Goal: Contribute content

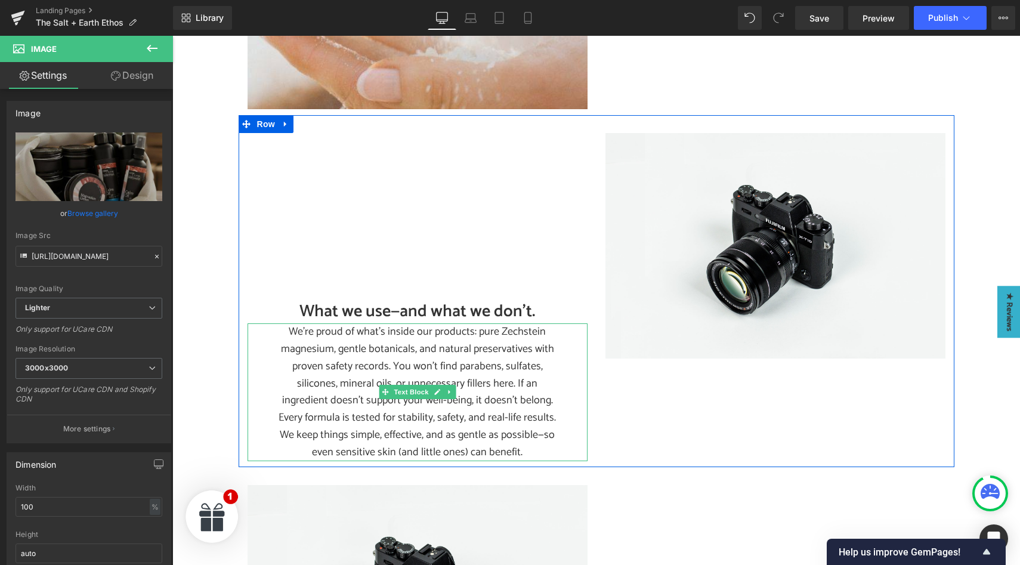
scroll to position [1664, 0]
click at [774, 250] on span "Image" at bounding box center [775, 246] width 25 height 14
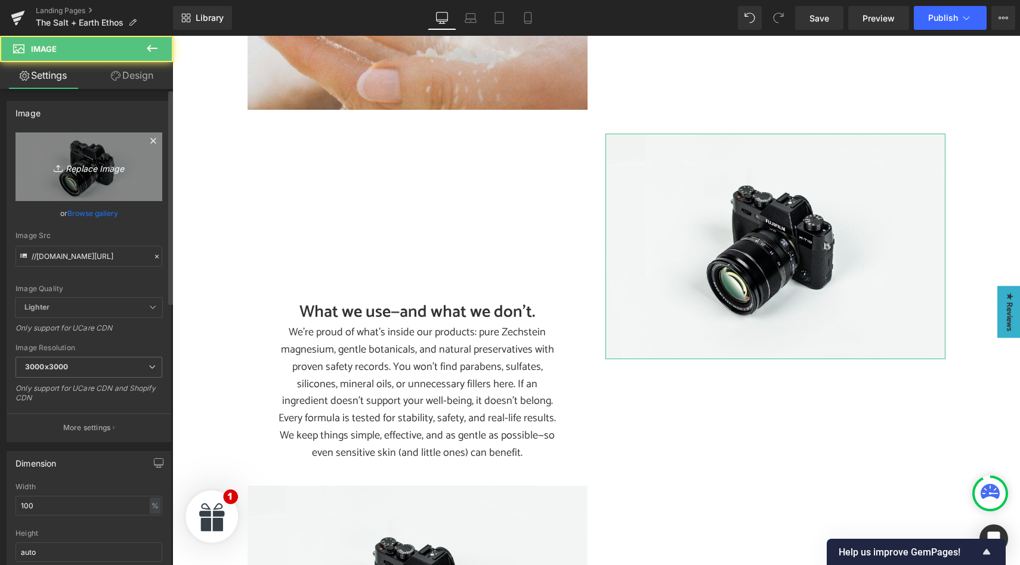
click at [91, 176] on link "Replace Image" at bounding box center [89, 166] width 147 height 69
type input "C:\fakepath\Our Salty Ethos- Clean Ingredients.jpg"
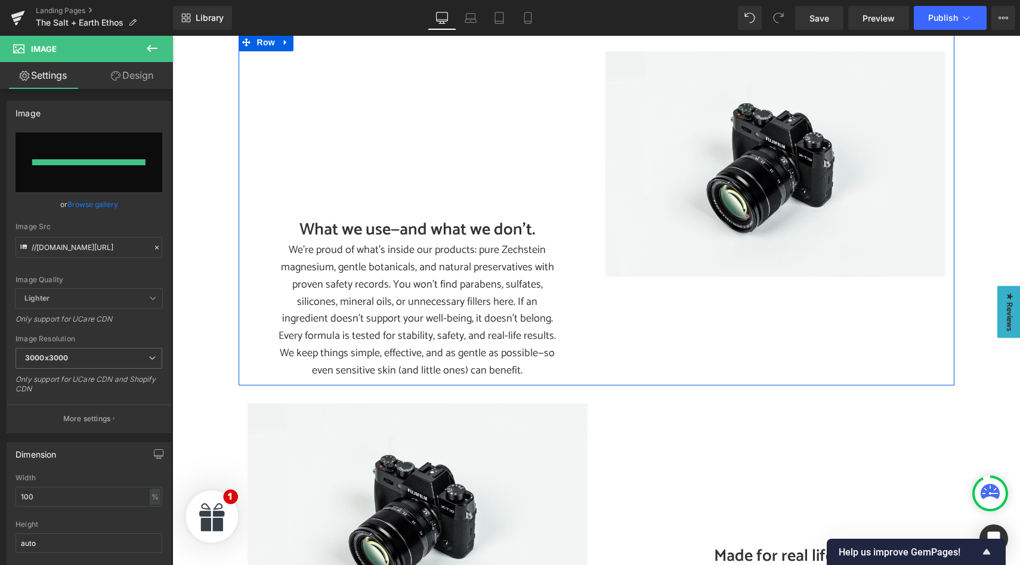
type input "[URL][DOMAIN_NAME]"
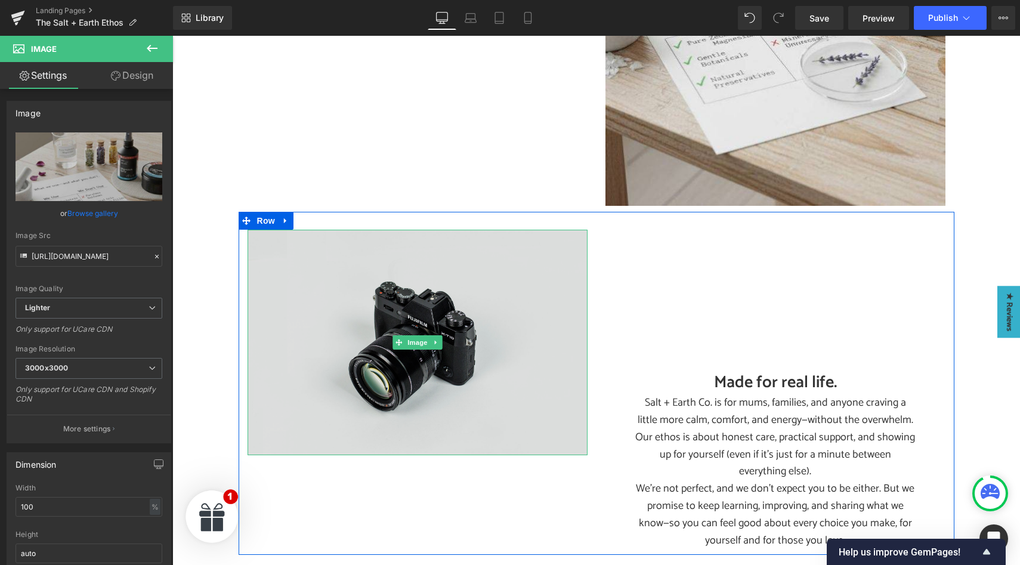
scroll to position [2037, 0]
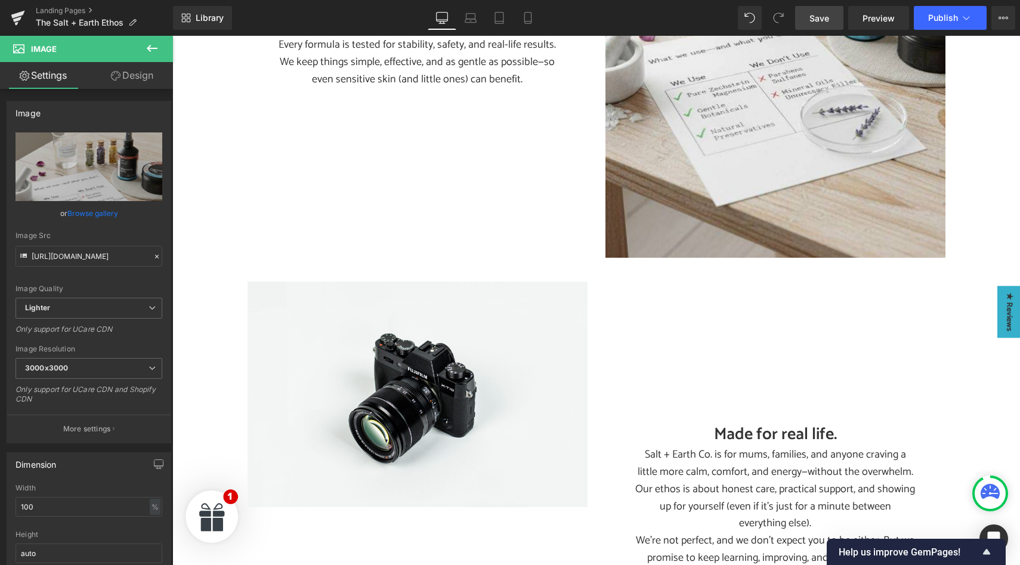
click at [816, 19] on span "Save" at bounding box center [819, 18] width 20 height 13
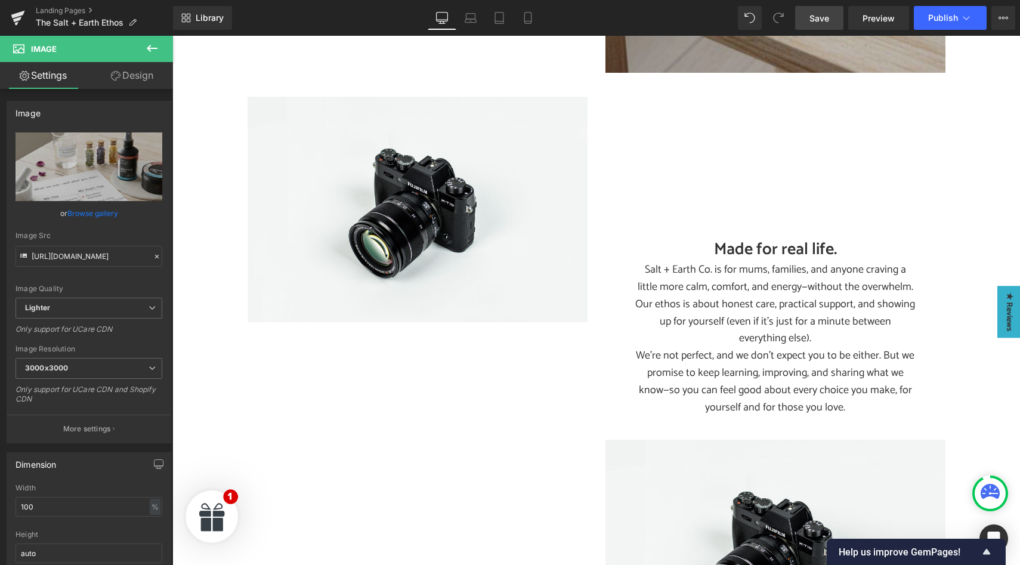
scroll to position [2234, 0]
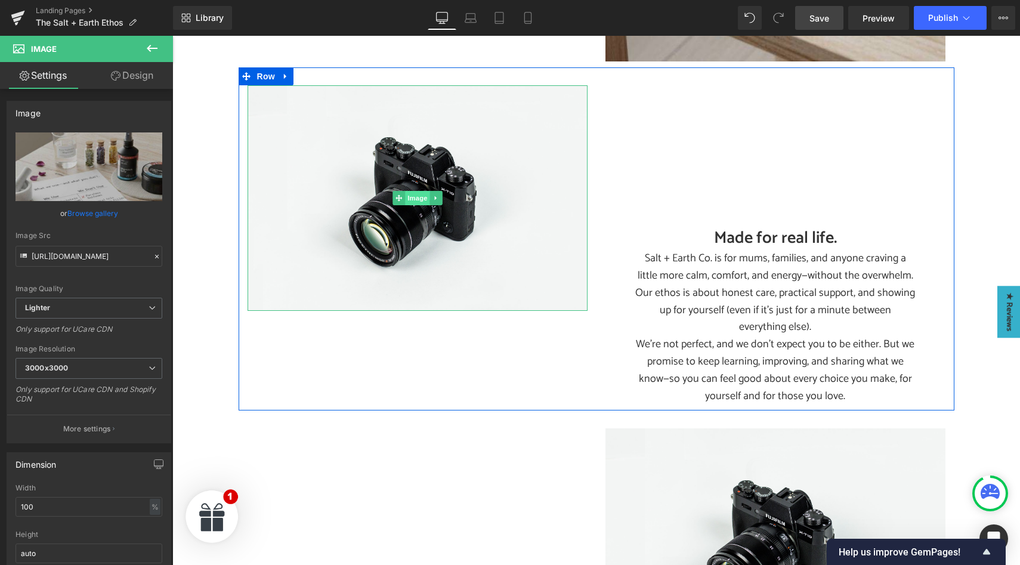
click at [416, 200] on span "Image" at bounding box center [417, 198] width 25 height 14
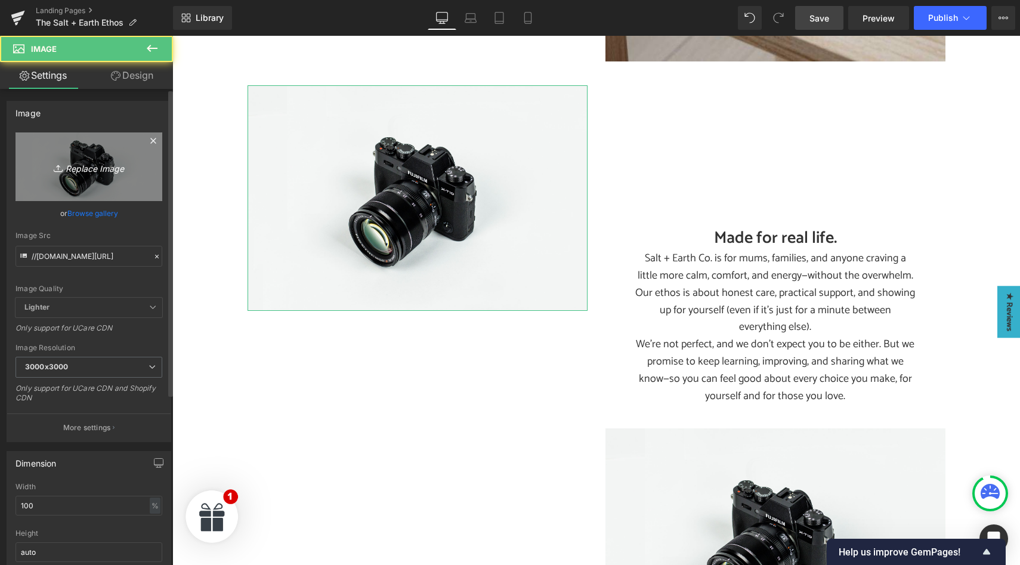
click at [117, 171] on icon "Replace Image" at bounding box center [88, 166] width 95 height 15
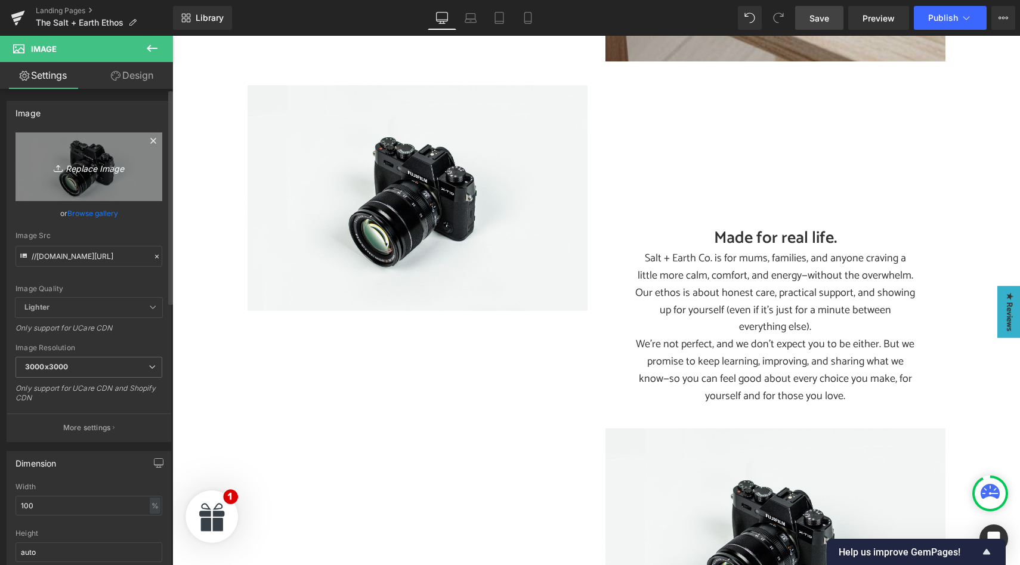
type input "C:\fakepath\Our Salty Ethos- Family.jpg"
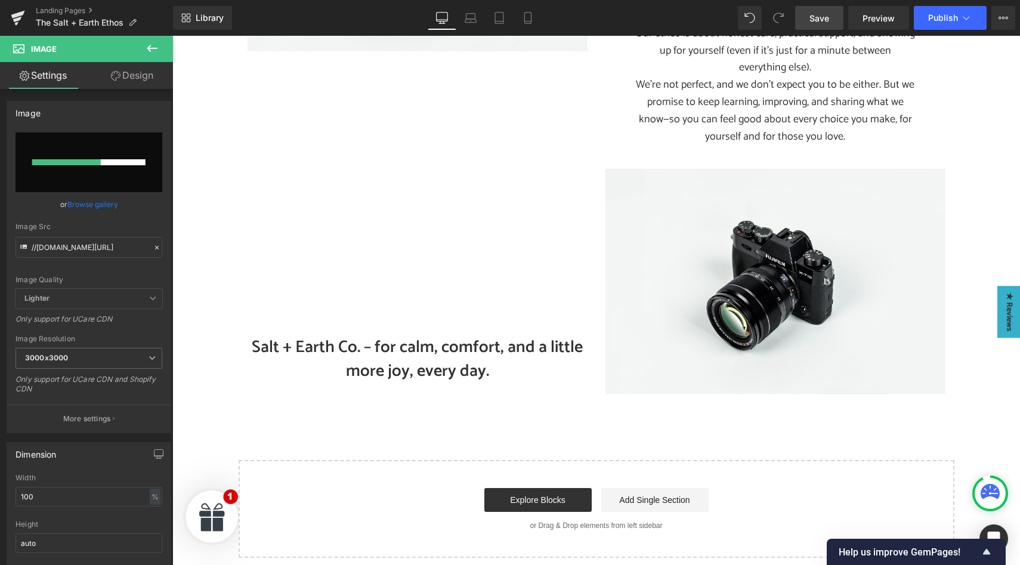
scroll to position [2500, 0]
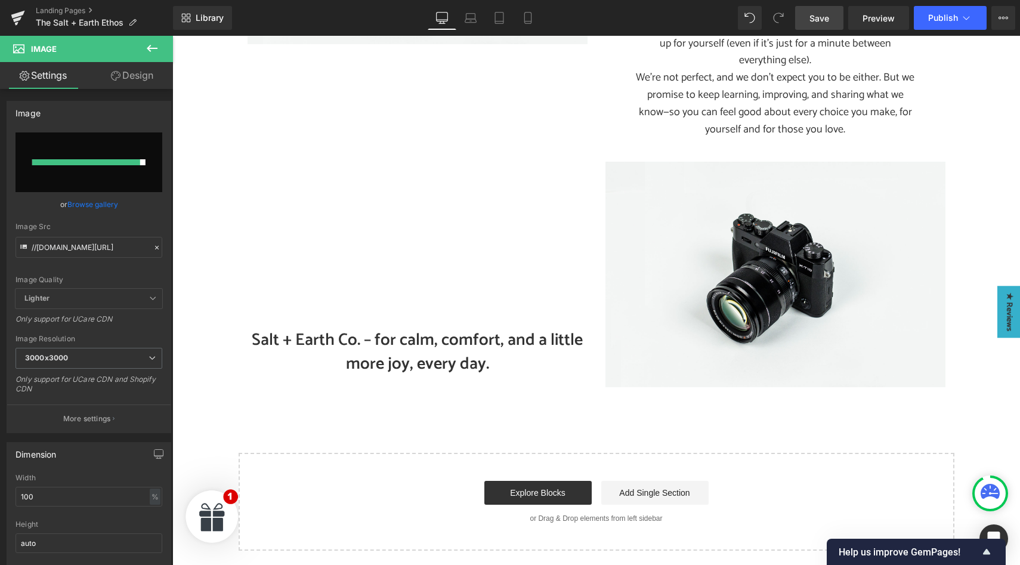
type input "[URL][DOMAIN_NAME]"
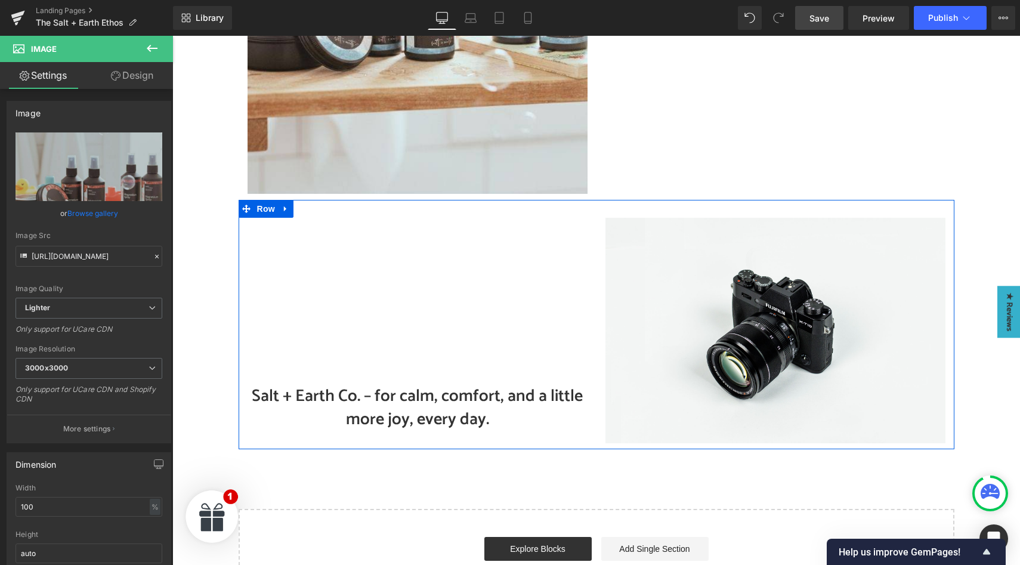
scroll to position [2621, 0]
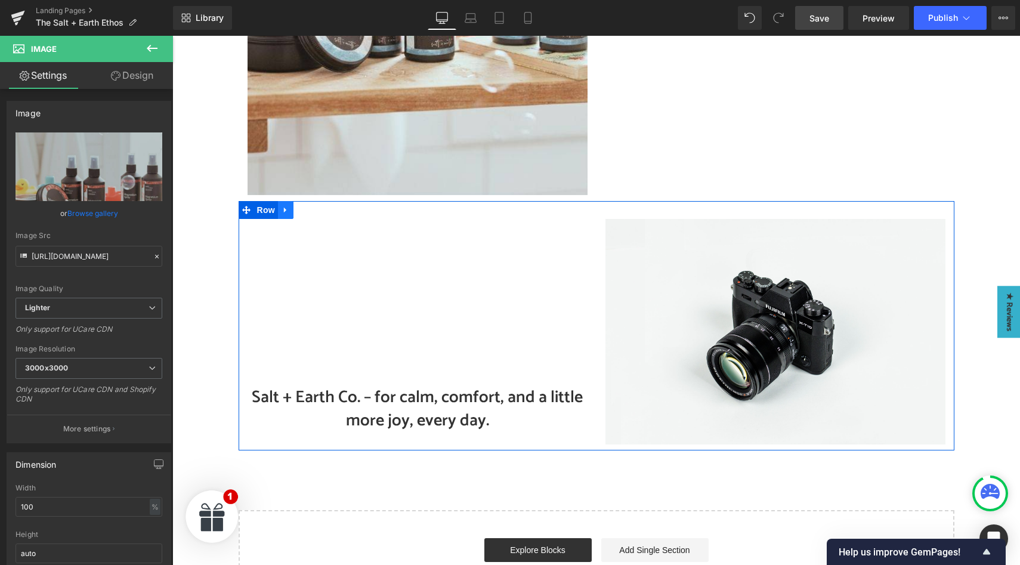
click at [287, 215] on link at bounding box center [286, 210] width 16 height 18
click at [321, 210] on icon at bounding box center [317, 210] width 8 height 8
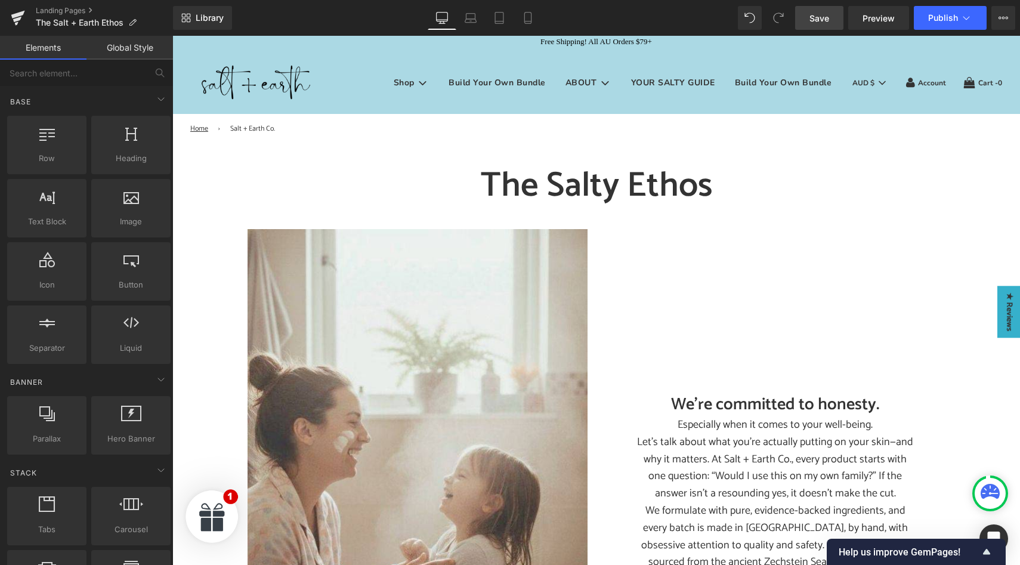
scroll to position [0, 0]
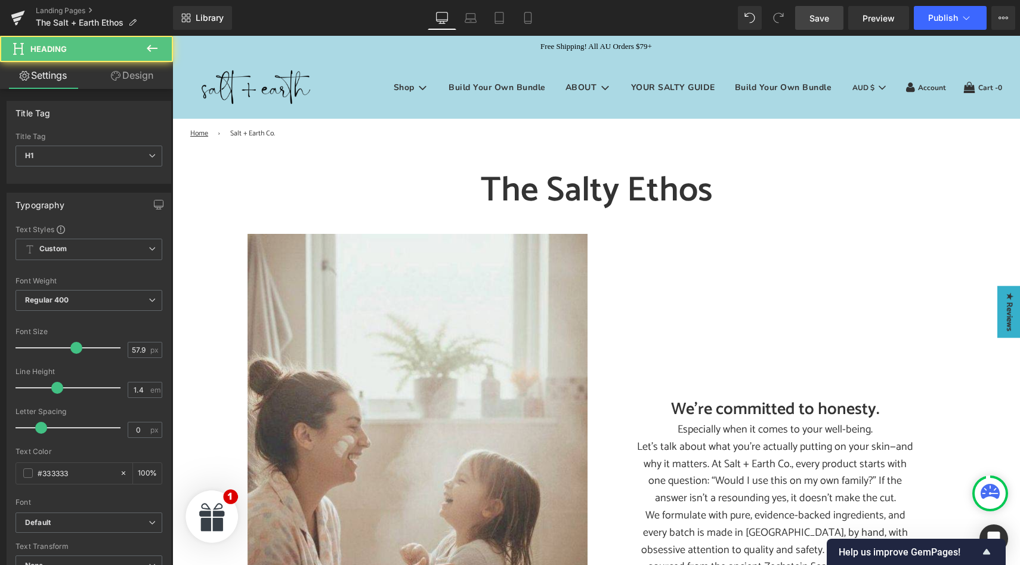
click at [534, 188] on h1 "The Salty Ethos" at bounding box center [597, 190] width 698 height 48
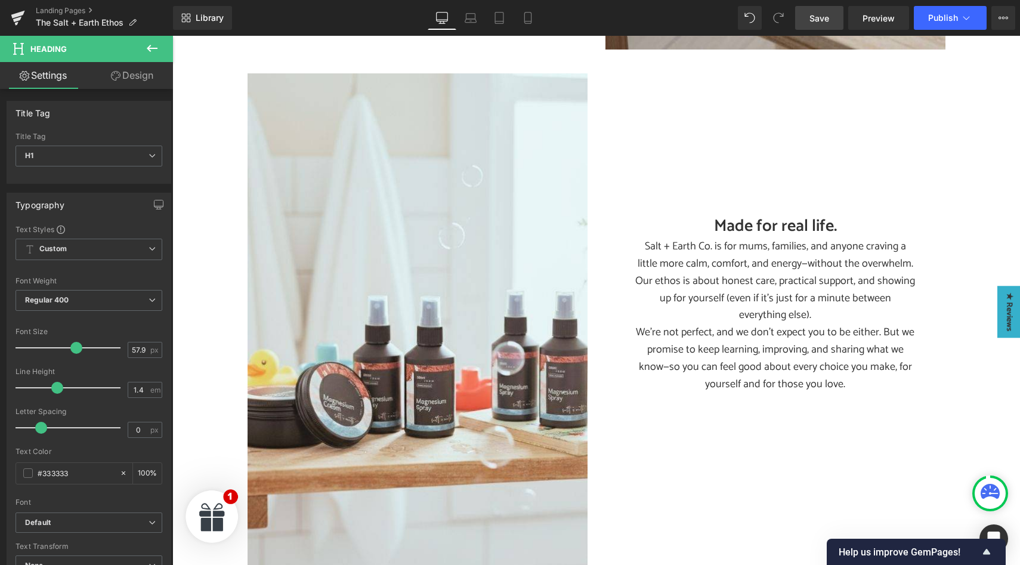
scroll to position [2229, 0]
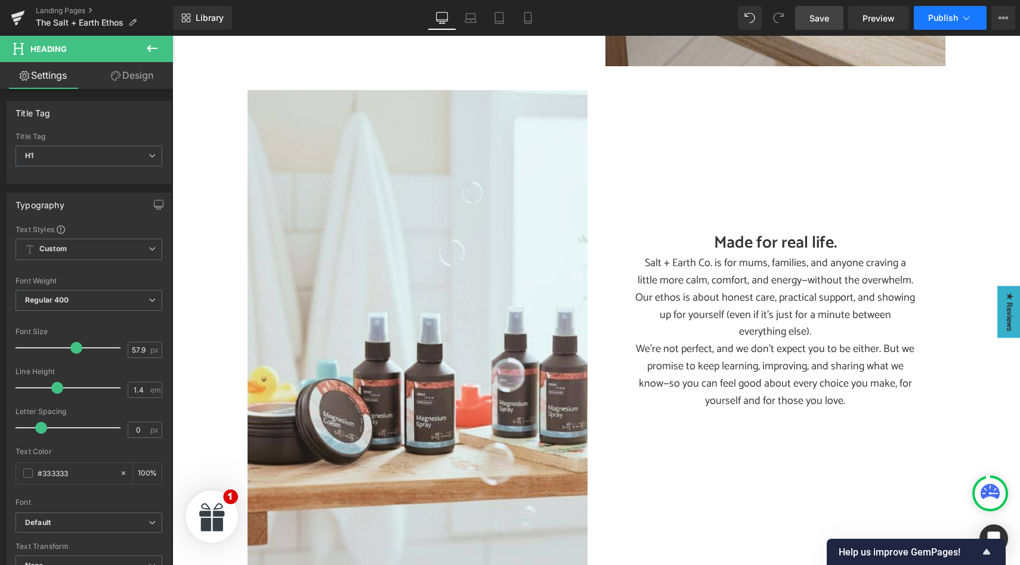
click at [958, 16] on button "Publish" at bounding box center [950, 18] width 73 height 24
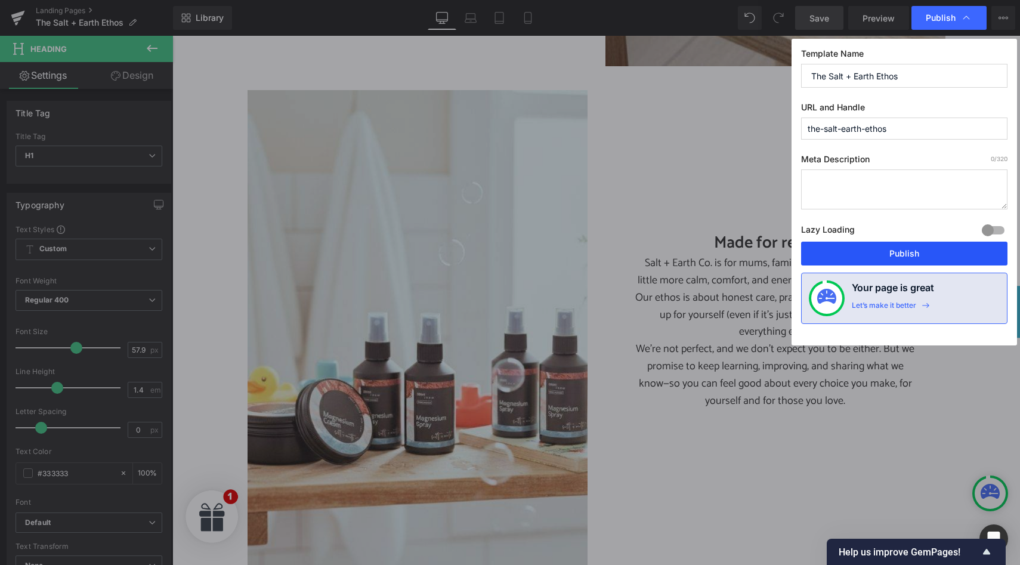
click at [884, 252] on button "Publish" at bounding box center [904, 254] width 206 height 24
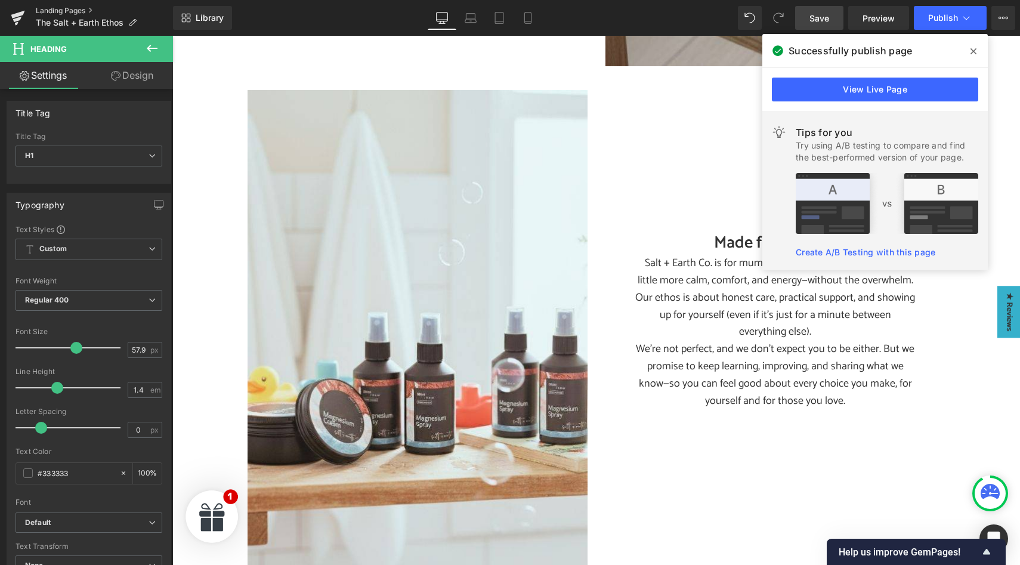
click at [58, 13] on link "Landing Pages" at bounding box center [104, 11] width 137 height 10
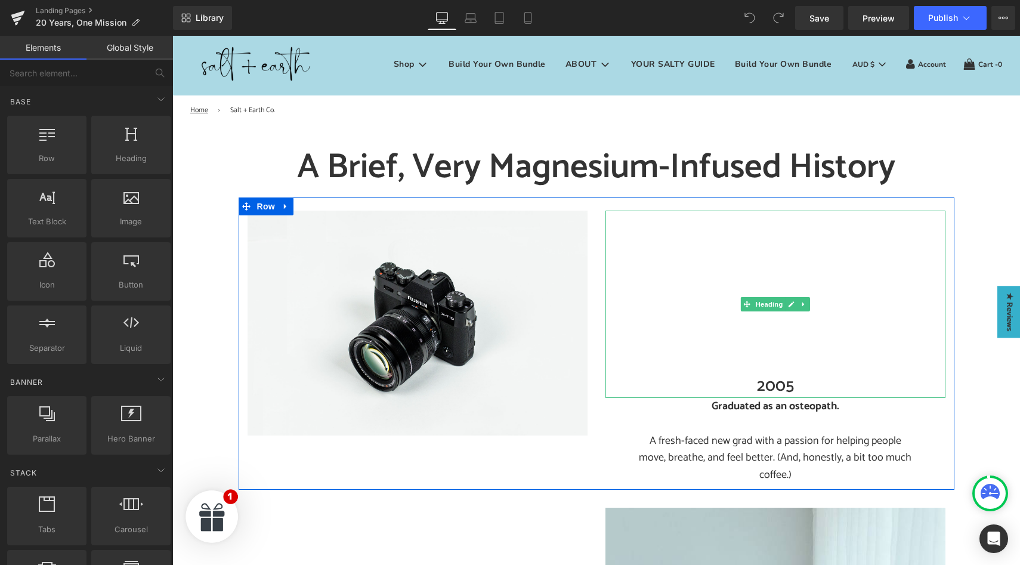
scroll to position [24, 0]
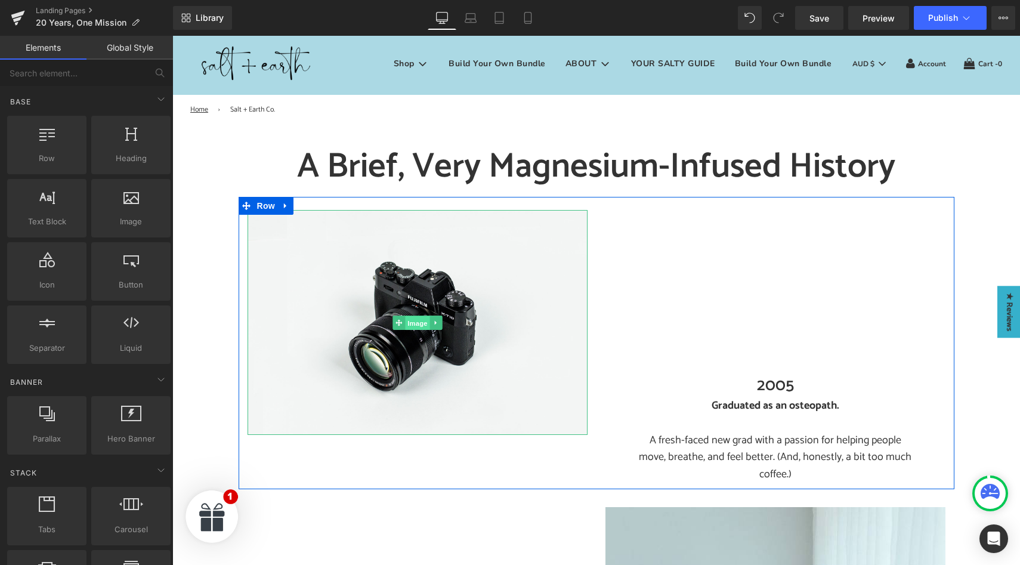
click at [419, 323] on span "Image" at bounding box center [417, 322] width 25 height 14
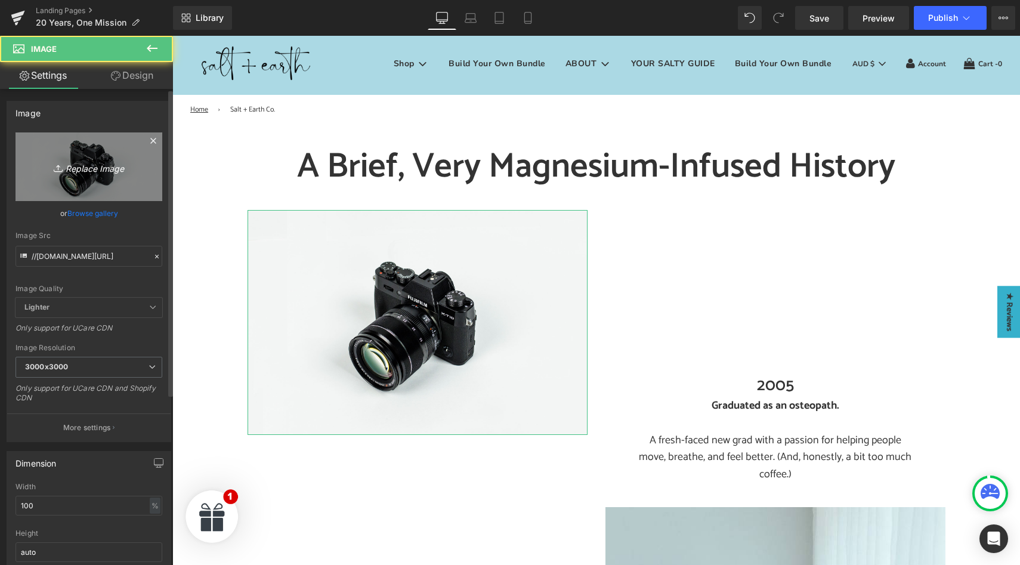
click at [82, 174] on link "Replace Image" at bounding box center [89, 166] width 147 height 69
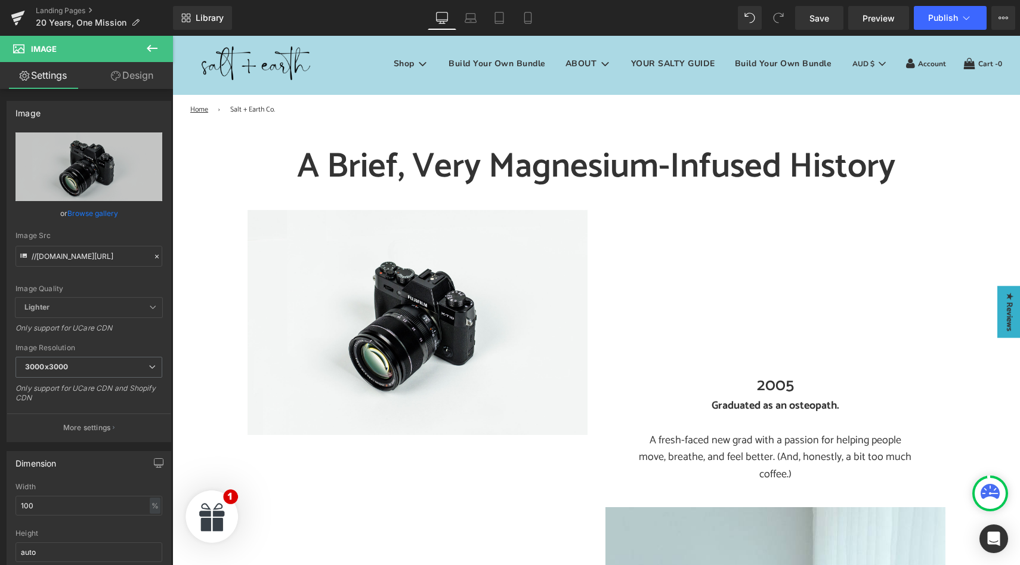
type input "C:\fakepath\20 years.jpg"
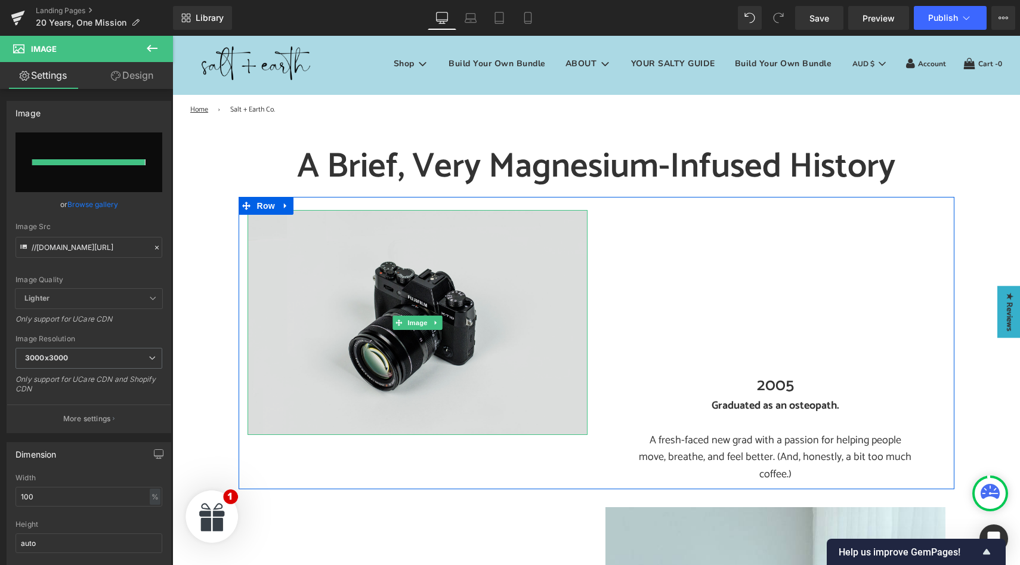
type input "https://ucarecdn.com/ea292b97-3eb7-4454-93b2-7198ca45945d/-/format/auto/-/previ…"
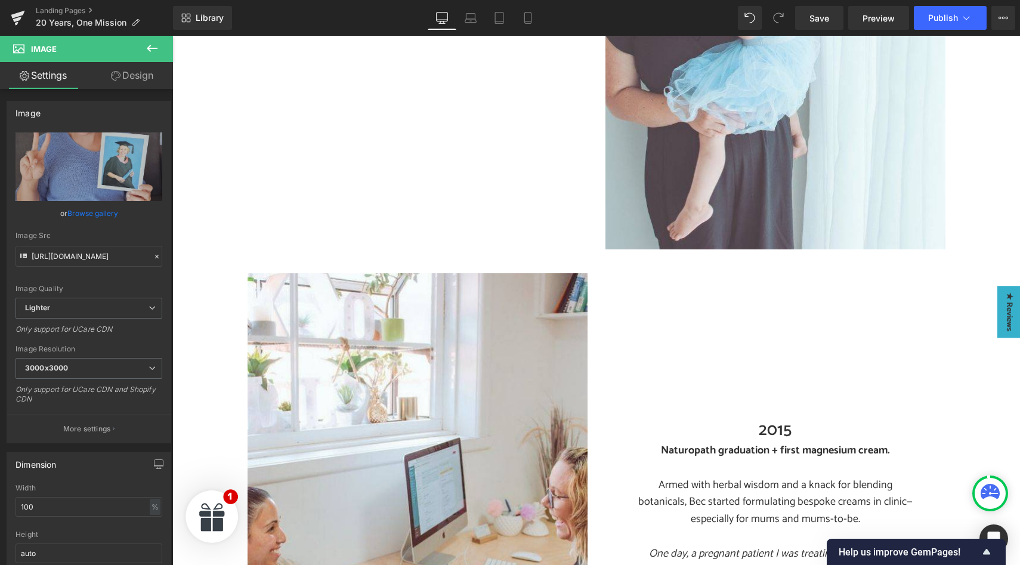
scroll to position [1005, 0]
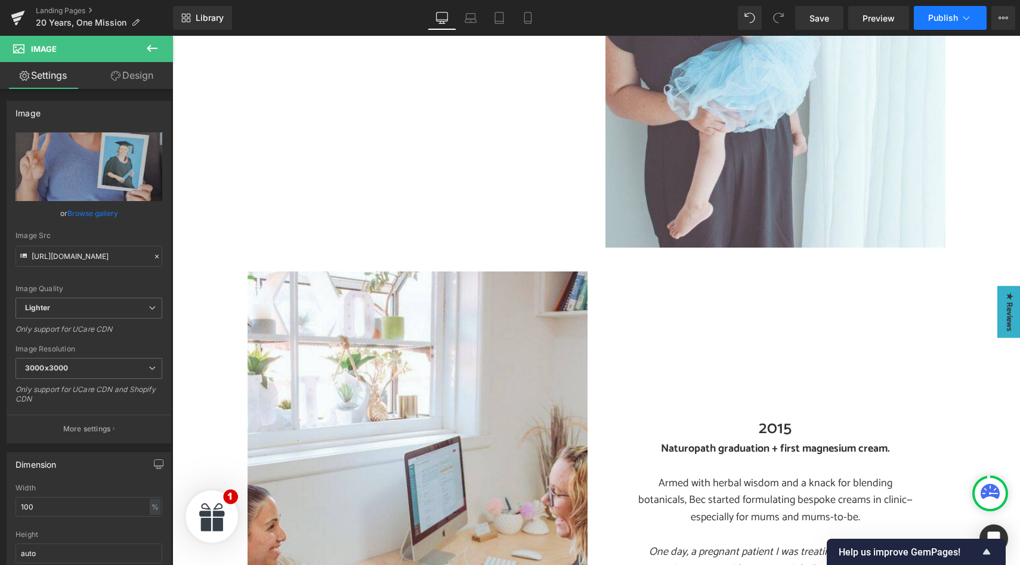
click at [941, 18] on span "Publish" at bounding box center [943, 18] width 30 height 10
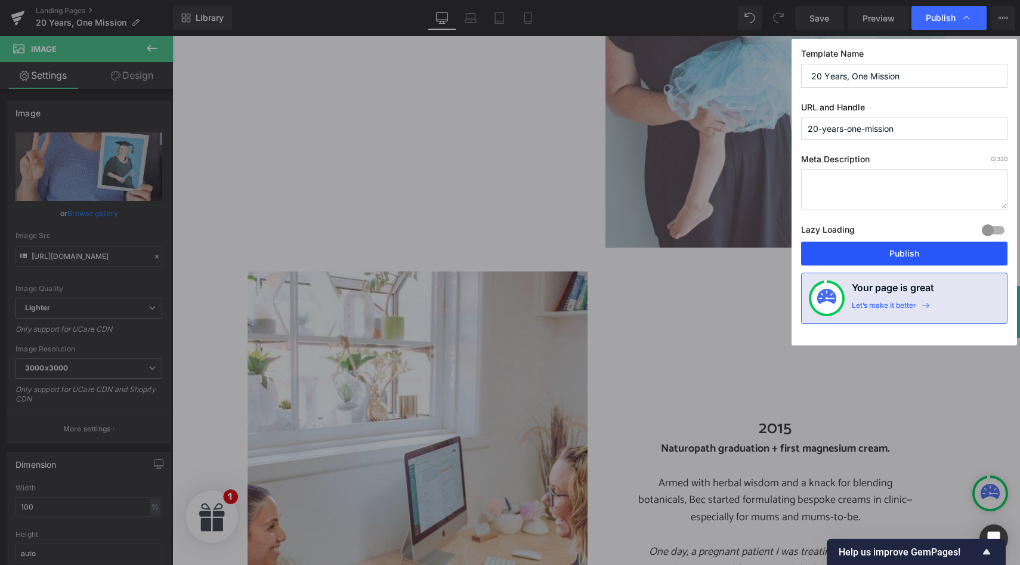
click at [887, 252] on button "Publish" at bounding box center [904, 254] width 206 height 24
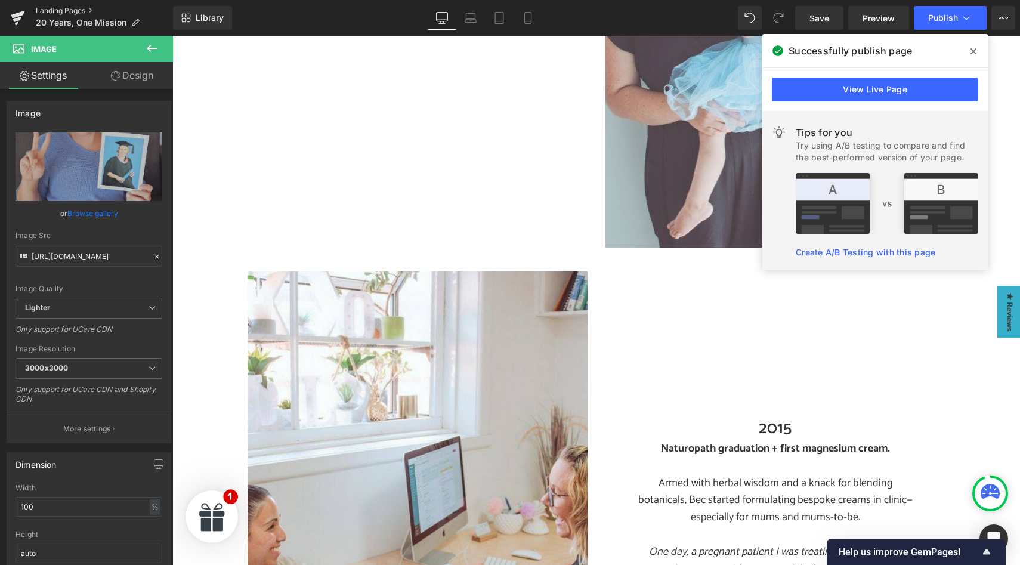
click at [48, 10] on link "Landing Pages" at bounding box center [104, 11] width 137 height 10
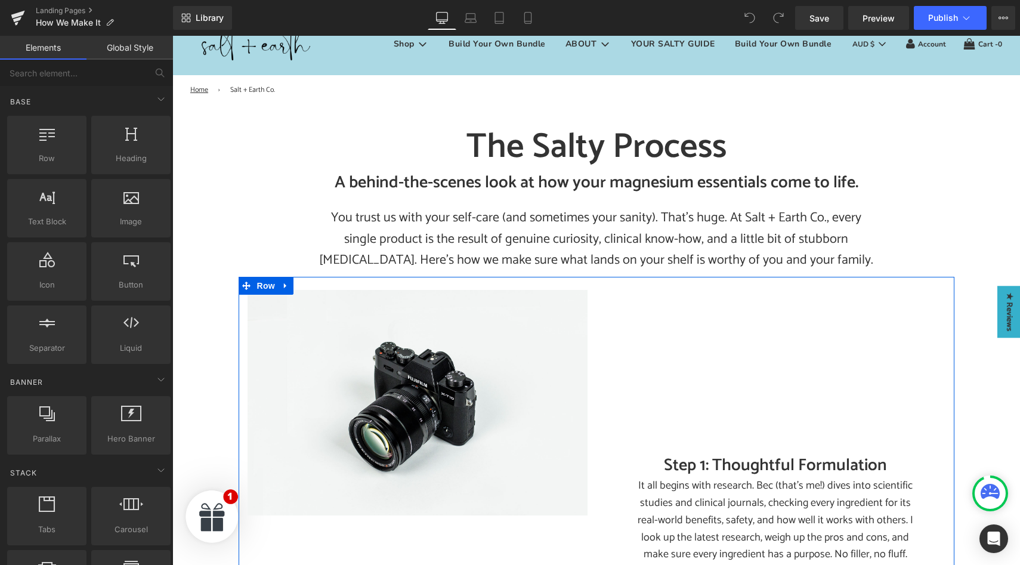
scroll to position [41, 0]
